Goal: Task Accomplishment & Management: Manage account settings

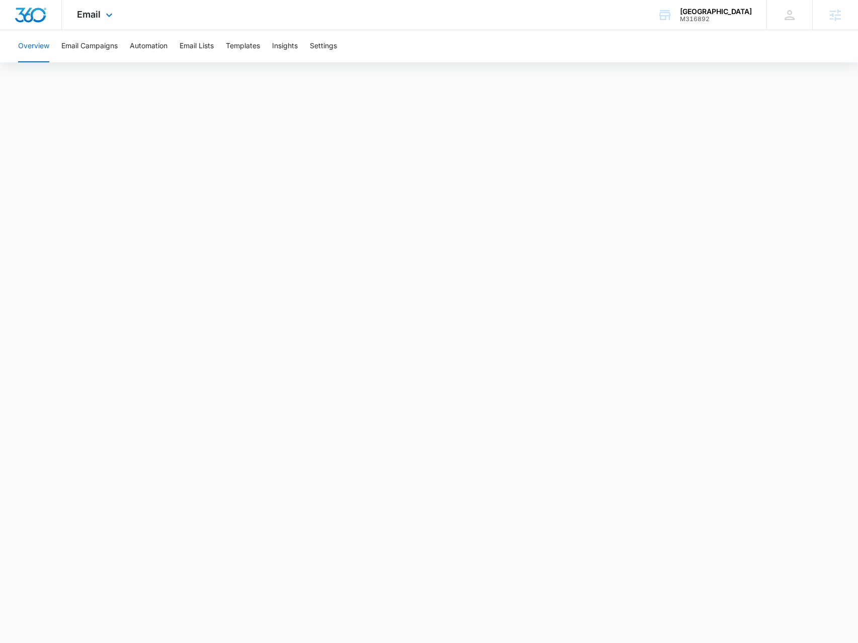
click at [108, 23] on div "Email Apps Reputation Forms CRM Email Social Payments POS Content Ads Intellige…" at bounding box center [96, 15] width 68 height 30
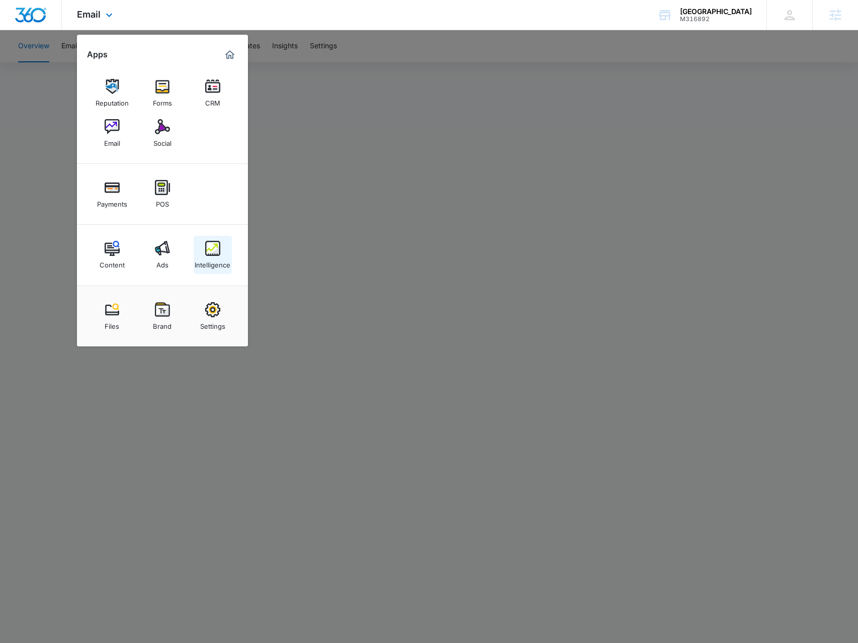
click at [202, 258] on div "Intelligence" at bounding box center [213, 262] width 36 height 13
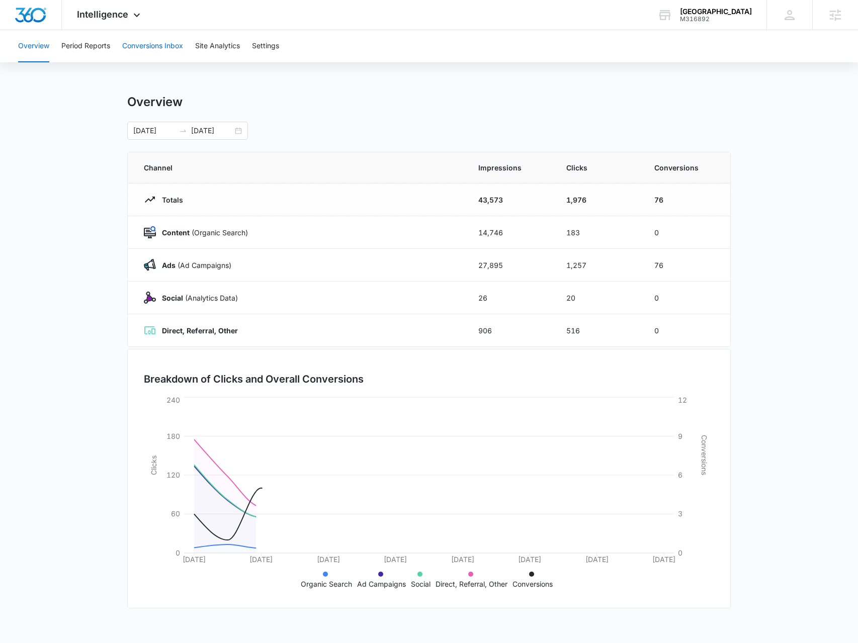
click at [177, 47] on button "Conversions Inbox" at bounding box center [152, 46] width 61 height 32
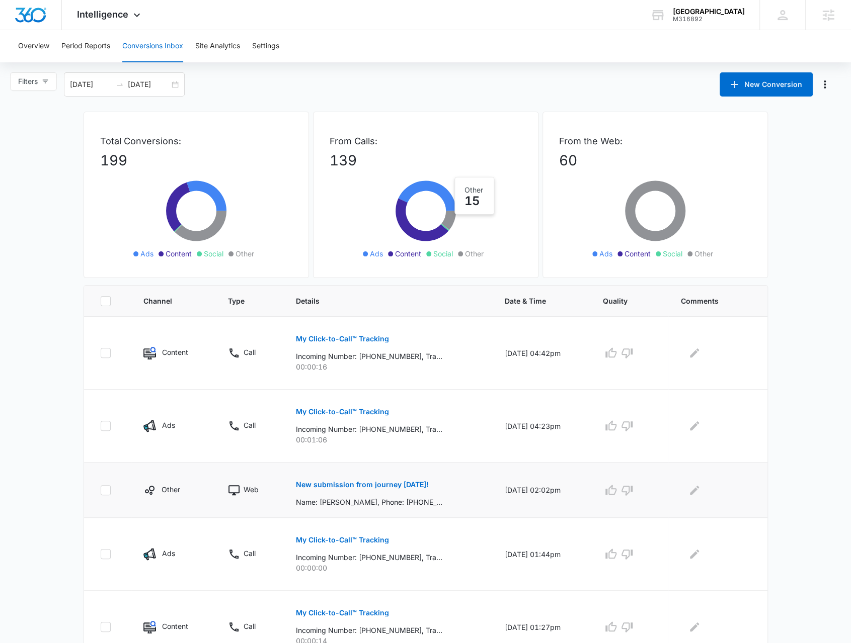
click at [341, 482] on p "New submission from journey [DATE]!" at bounding box center [362, 484] width 133 height 7
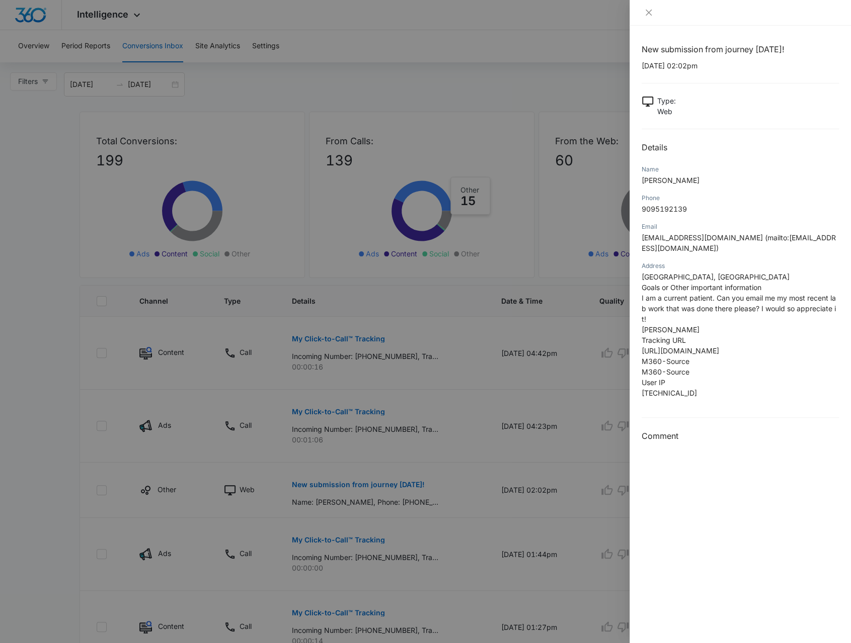
click at [560, 400] on div at bounding box center [425, 321] width 851 height 643
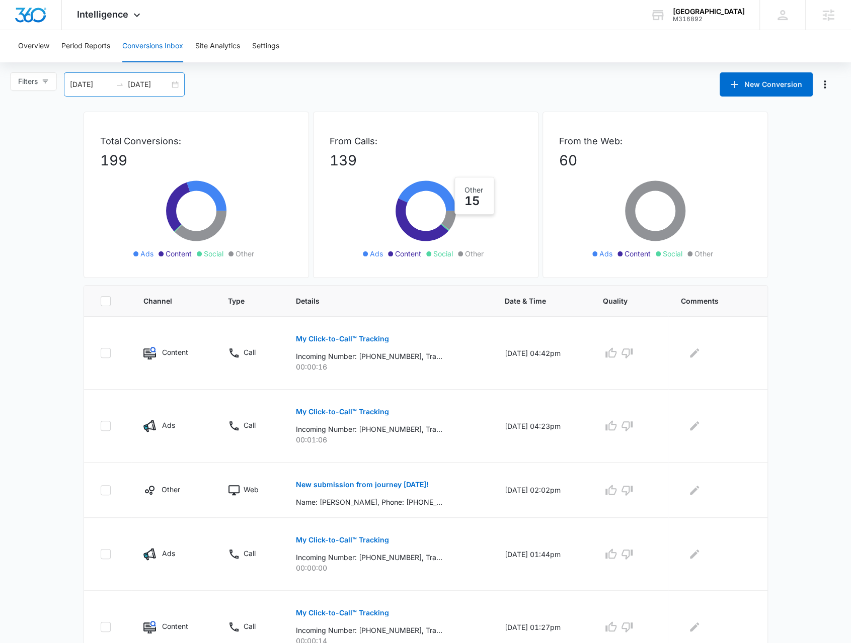
click at [176, 88] on div "09/07/2025 10/07/2025" at bounding box center [124, 84] width 121 height 24
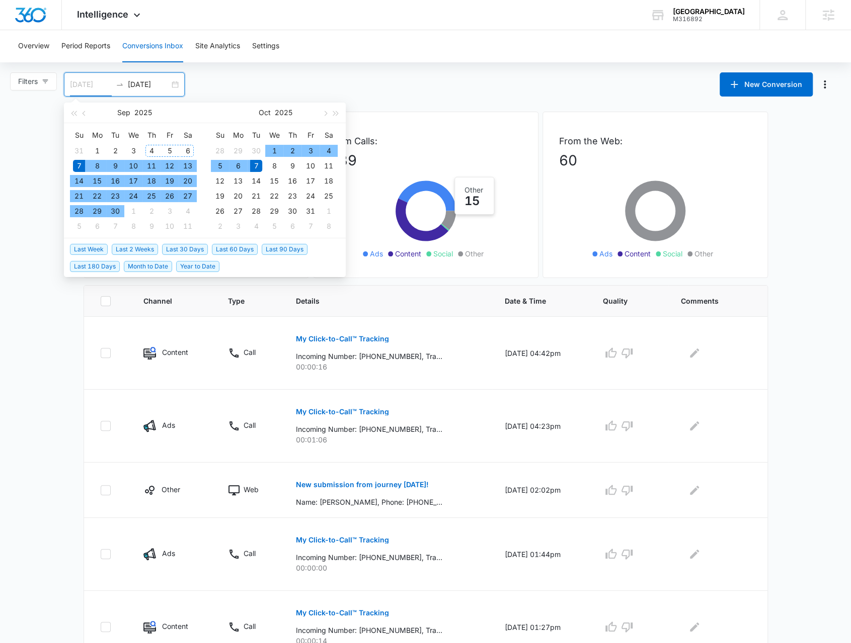
type input "[DATE]"
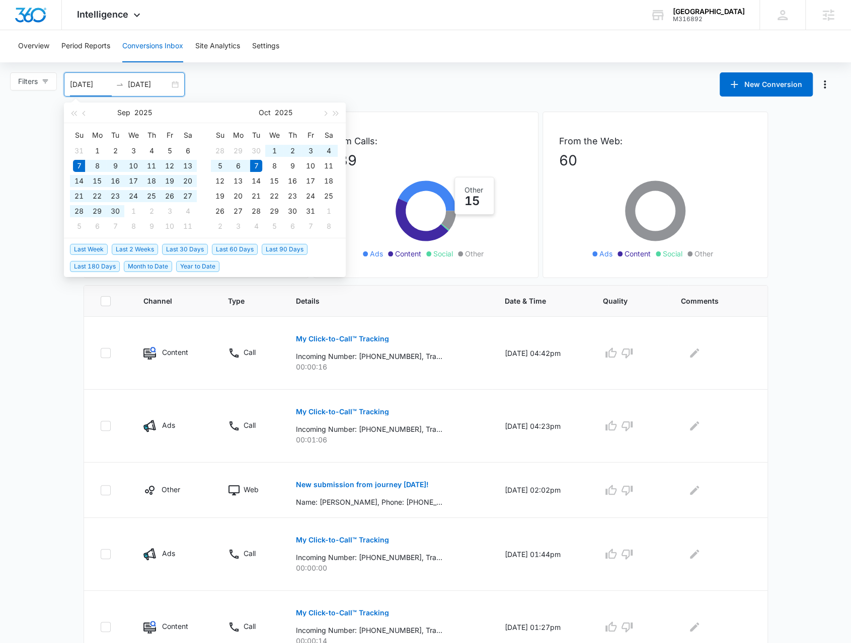
click at [61, 86] on div "Filters" at bounding box center [37, 84] width 54 height 24
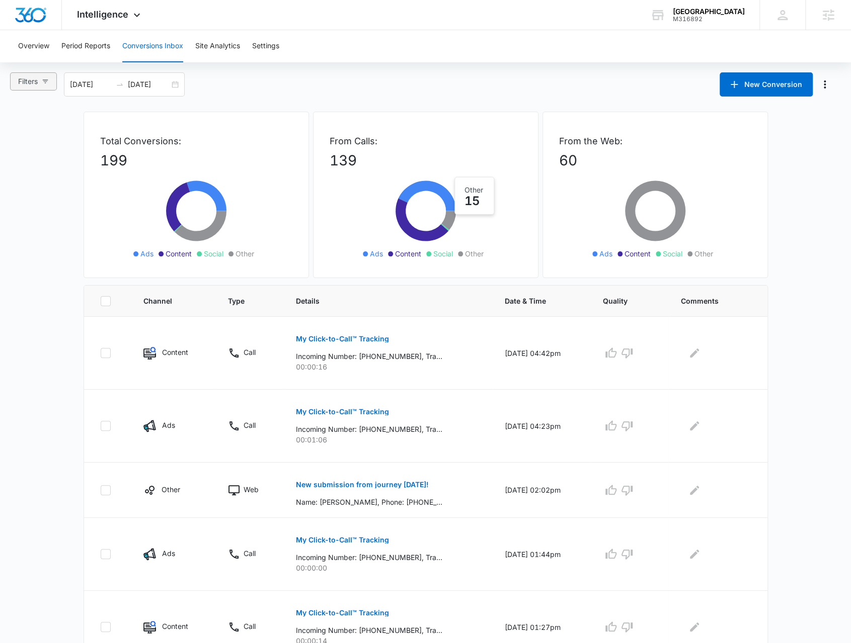
click at [32, 85] on span "Filters" at bounding box center [28, 81] width 20 height 11
click at [47, 229] on span "Web Only" at bounding box center [44, 233] width 40 height 9
click at [24, 229] on input "Web Only" at bounding box center [20, 233] width 8 height 8
radio input "true"
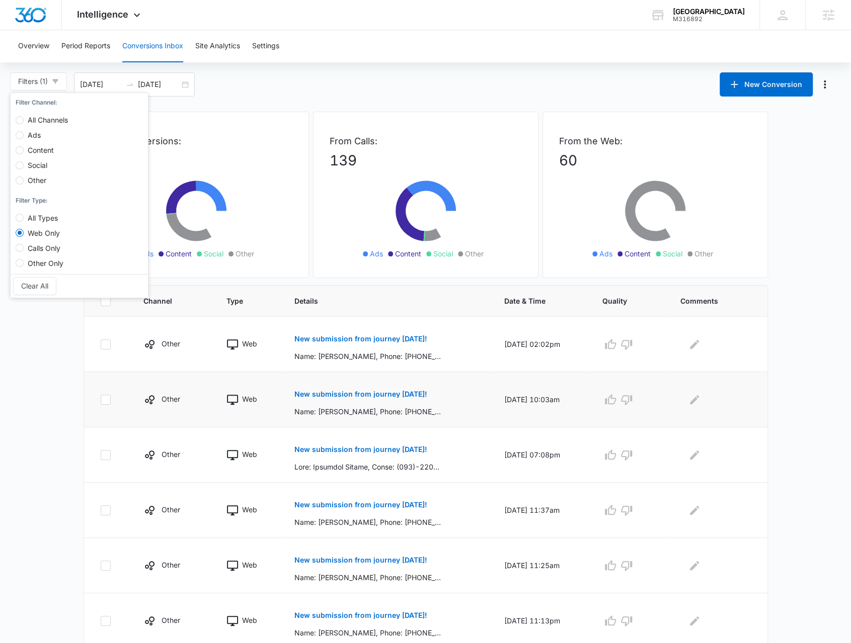
click at [345, 396] on p "New submission from journey today!" at bounding box center [360, 394] width 133 height 7
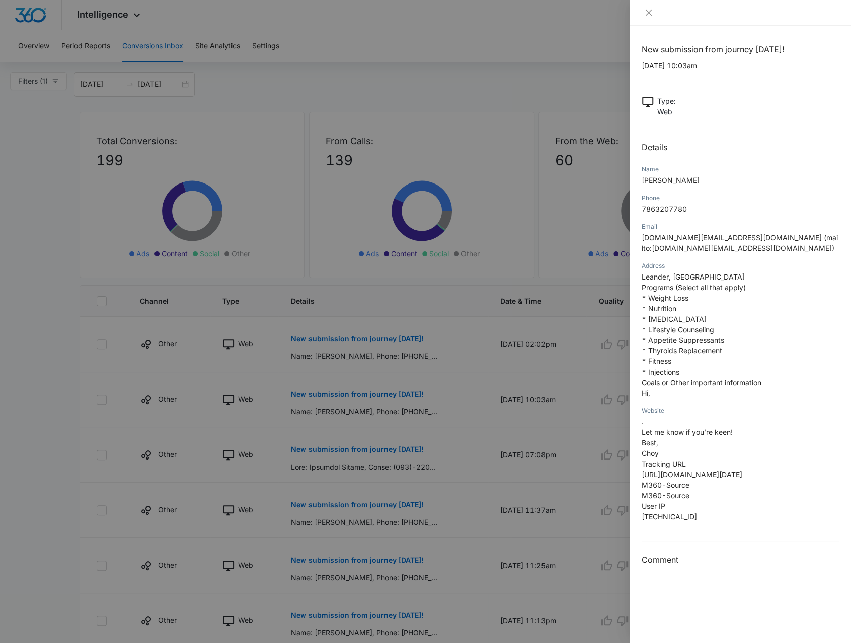
click at [727, 94] on div "New submission from journey today! 10/07/2025 at 10:03am Type : Web Details Nam…" at bounding box center [739, 304] width 197 height 523
drag, startPoint x: 722, startPoint y: 58, endPoint x: 638, endPoint y: 37, distance: 86.3
click at [638, 37] on div "New submission from journey today! 10/07/2025 at 10:03am Type : Web Details Nam…" at bounding box center [739, 335] width 221 height 618
copy h1 "New submission from journey today!"
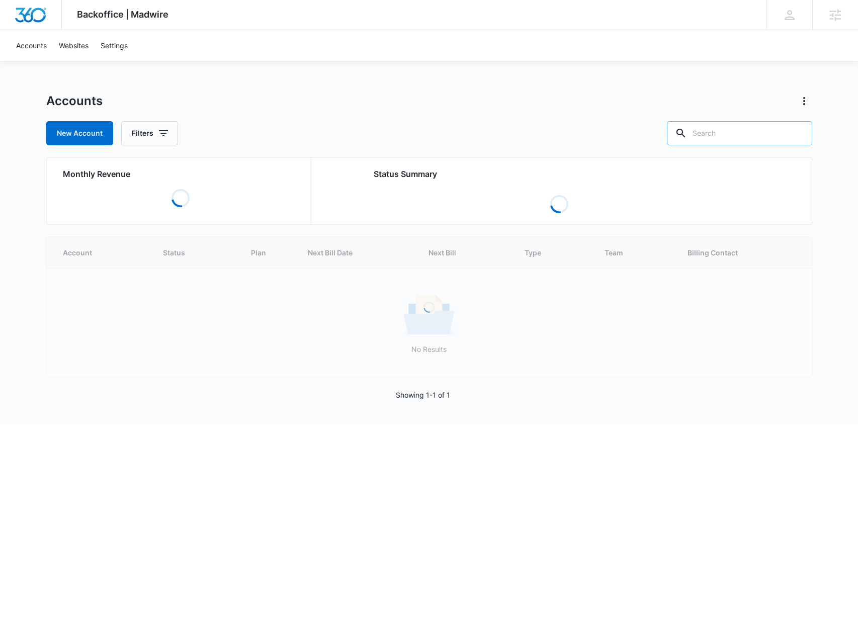
click at [727, 130] on input "text" at bounding box center [739, 133] width 145 height 24
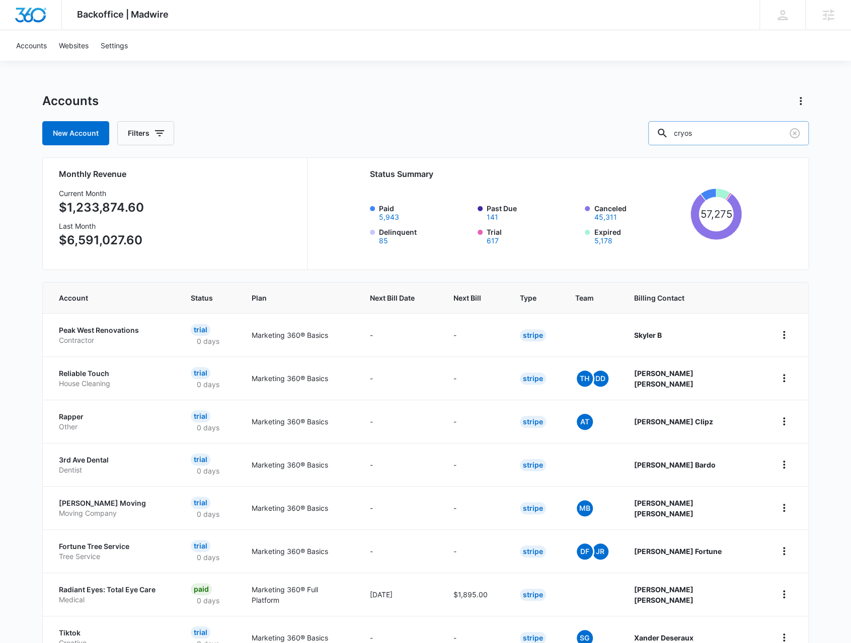
type input "cryos"
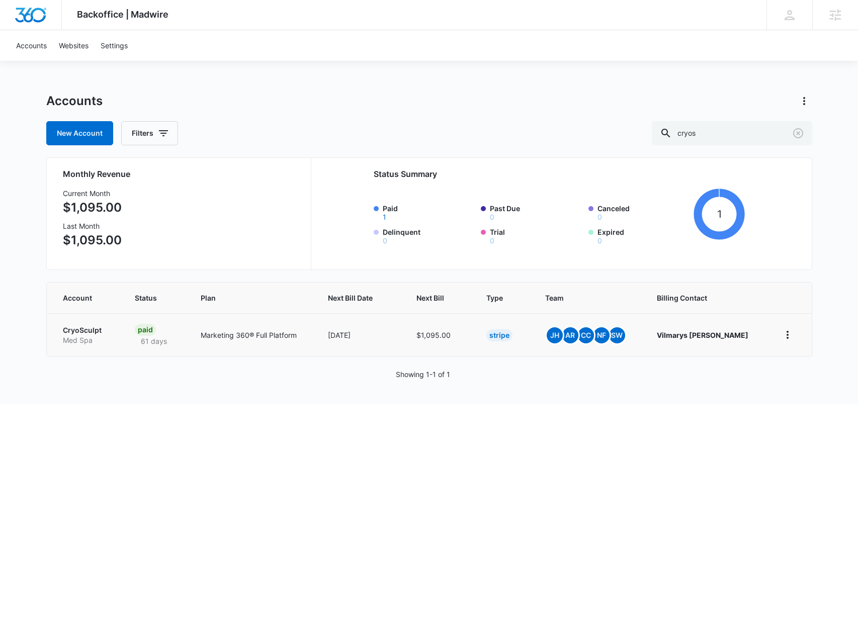
click at [82, 335] on p "Med Spa" at bounding box center [87, 340] width 48 height 10
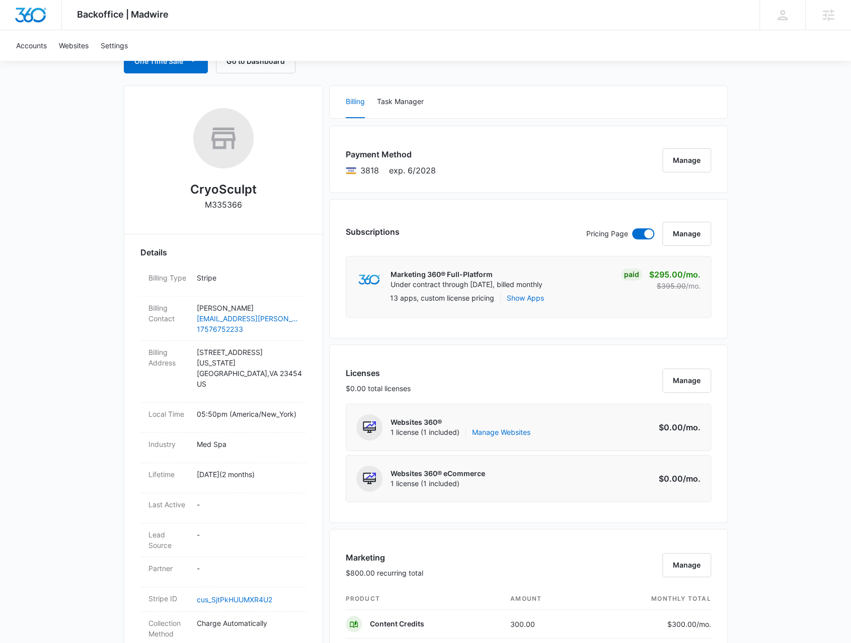
scroll to position [101, 0]
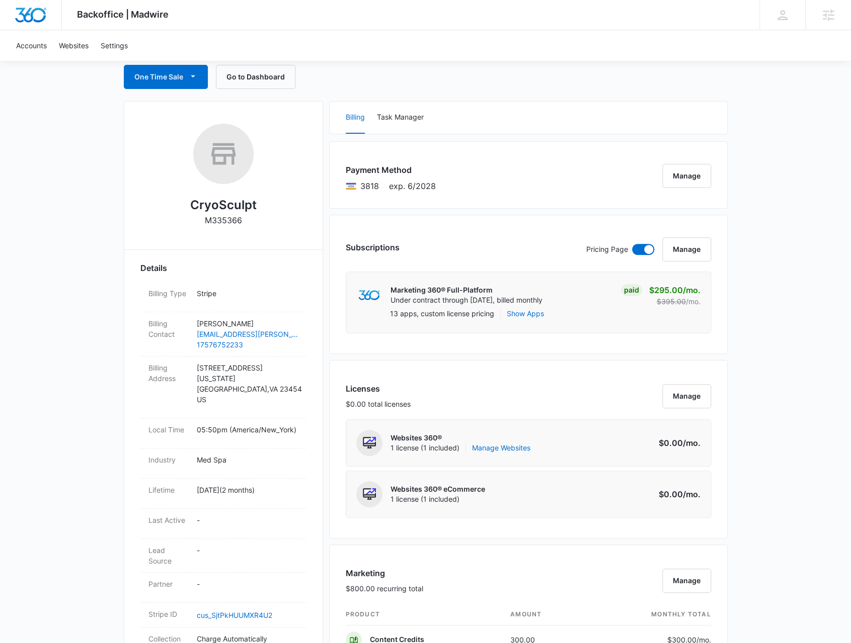
click at [228, 222] on p "M335366" at bounding box center [223, 220] width 37 height 12
copy p "M335366"
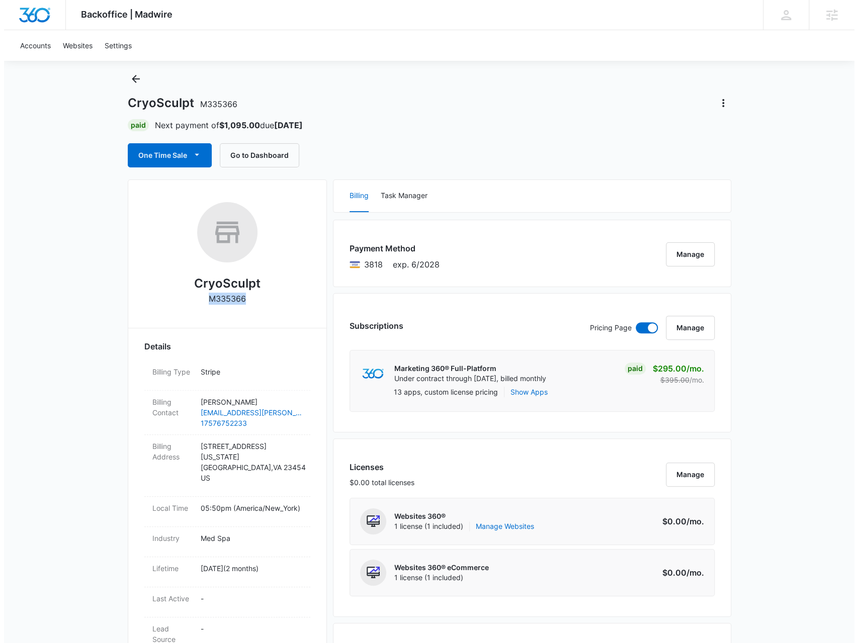
scroll to position [0, 0]
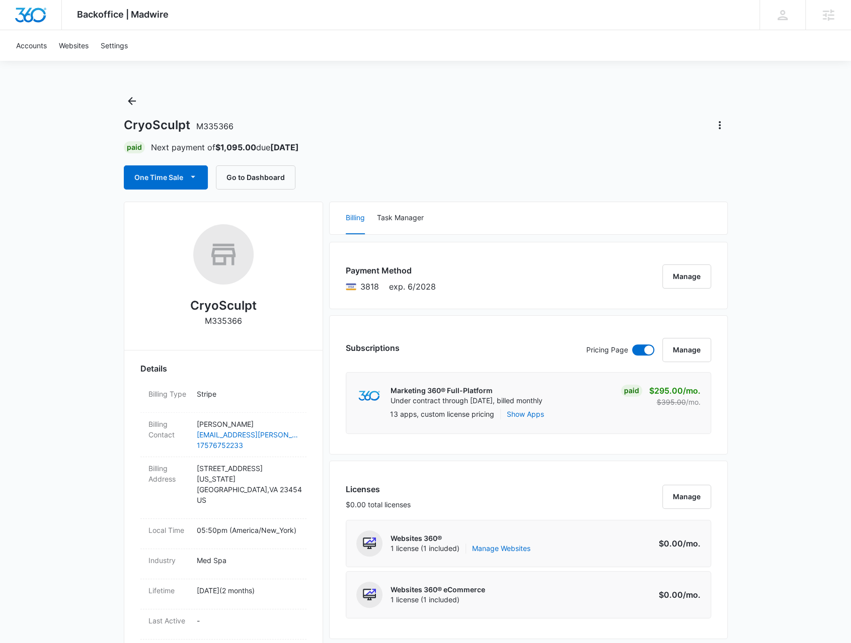
click at [694, 263] on div "Payment Method 3818 exp. 6/2028 Manage" at bounding box center [528, 275] width 398 height 67
click at [684, 279] on button "Manage" at bounding box center [686, 277] width 49 height 24
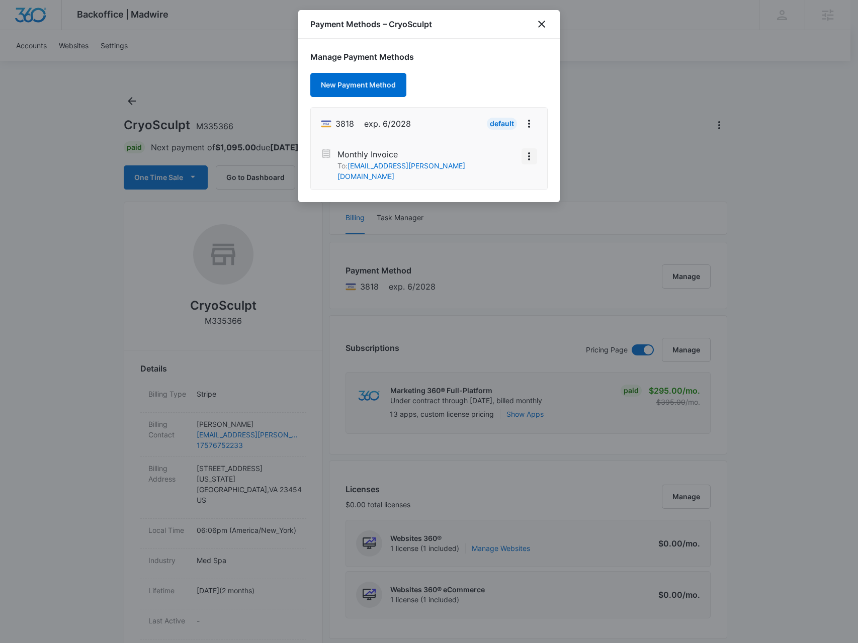
click at [530, 159] on icon "View More" at bounding box center [529, 156] width 12 height 12
click at [508, 135] on div "Activate" at bounding box center [498, 138] width 27 height 7
